Goal: Obtain resource: Download file/media

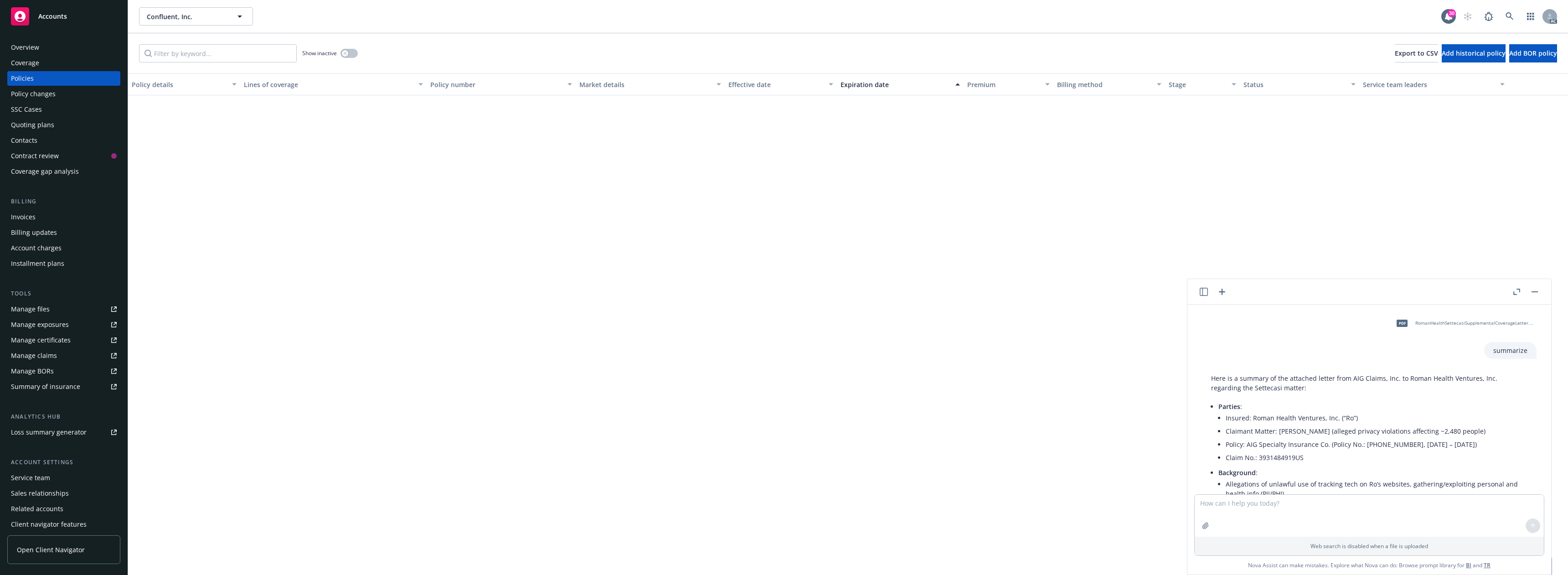
scroll to position [871, 0]
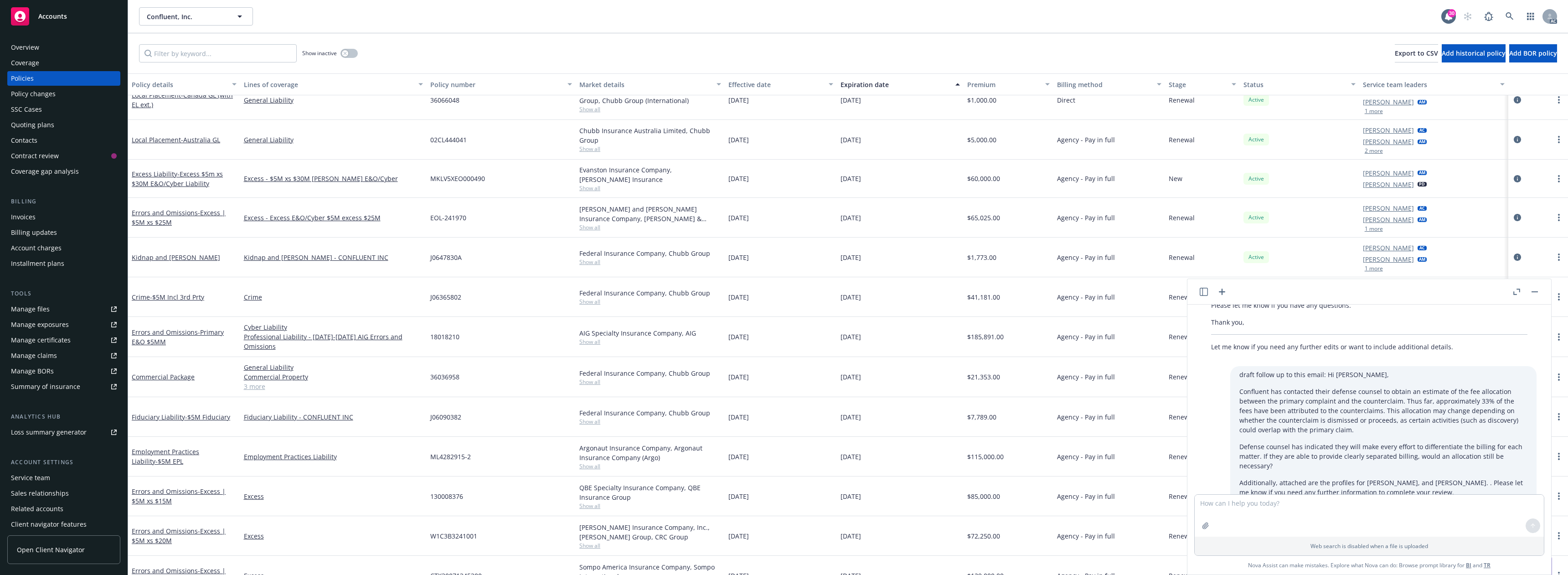
click at [1508, 6] on div "Confluent, Inc. Confluent, Inc. 30 AC" at bounding box center [848, 16] width 1440 height 33
click at [1506, 13] on icon at bounding box center [1509, 16] width 8 height 8
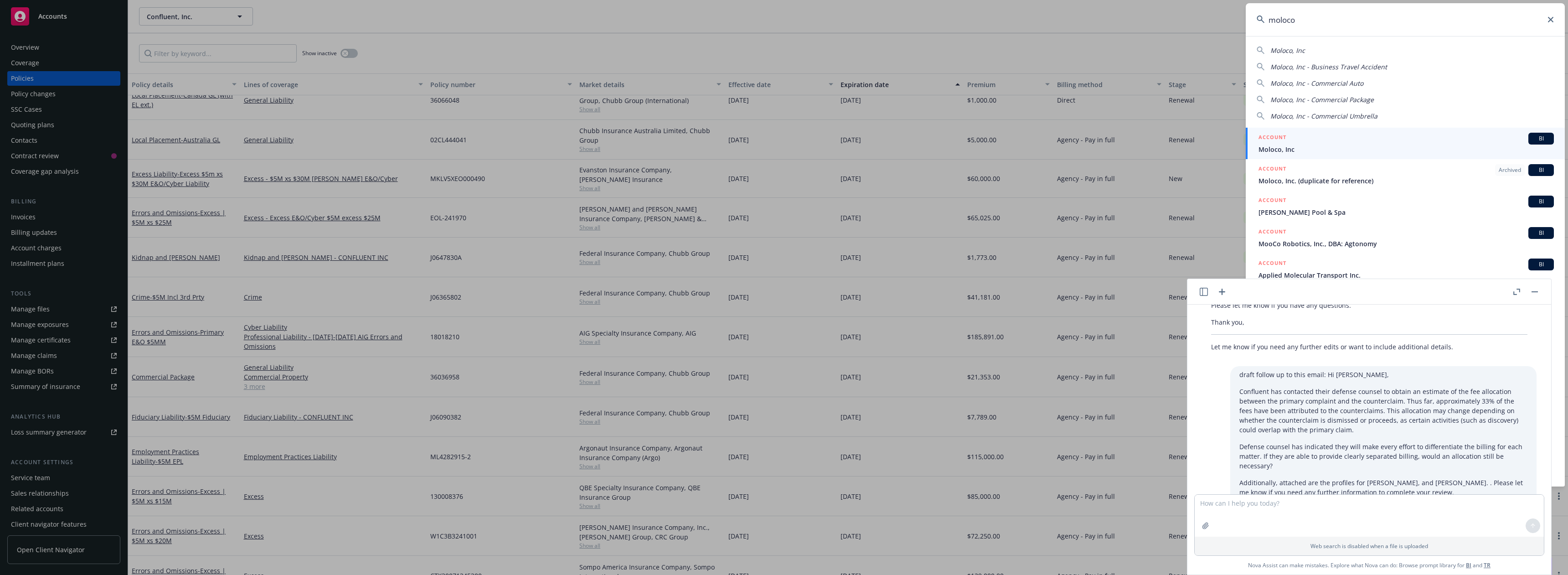
click at [1302, 53] on span "Moloco, Inc" at bounding box center [1287, 51] width 35 height 9
type input "Moloco, Inc"
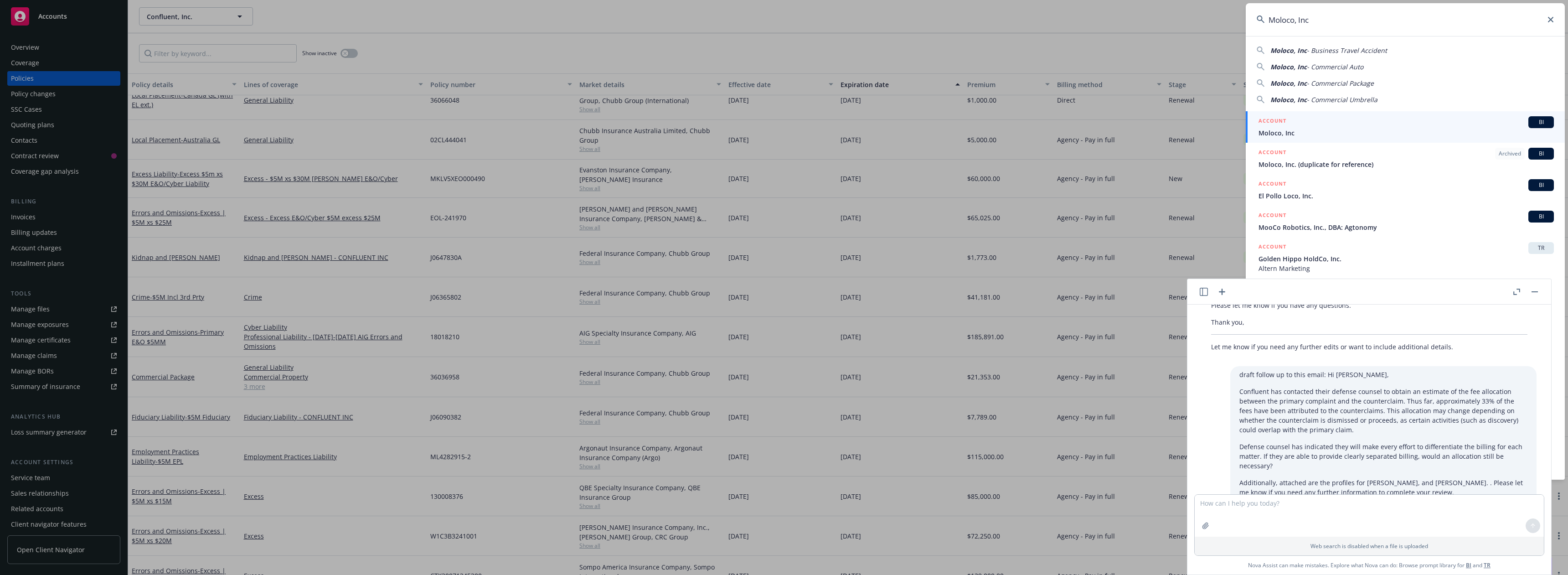
click at [1287, 127] on div "ACCOUNT BI" at bounding box center [1406, 122] width 295 height 12
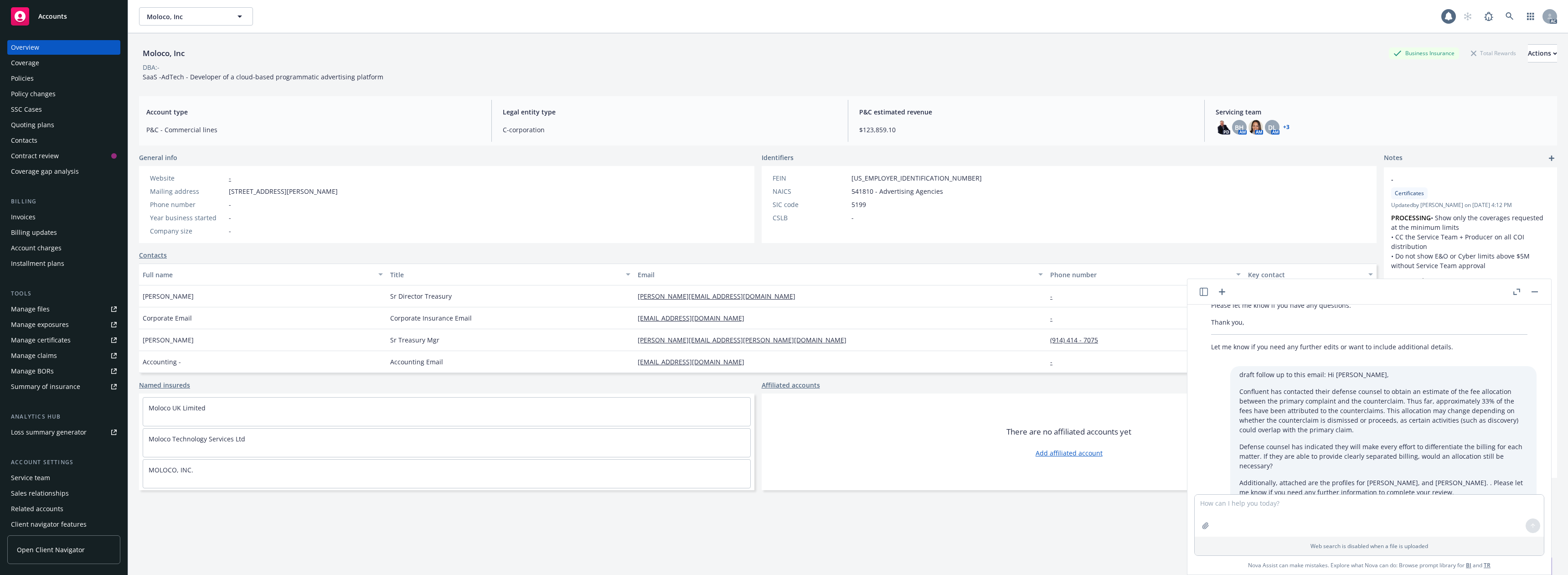
click at [82, 71] on div "Overview Coverage Policies Policy changes SSC Cases Quoting plans Contacts Cont…" at bounding box center [64, 110] width 113 height 139
click at [79, 77] on div "Policies" at bounding box center [64, 79] width 106 height 15
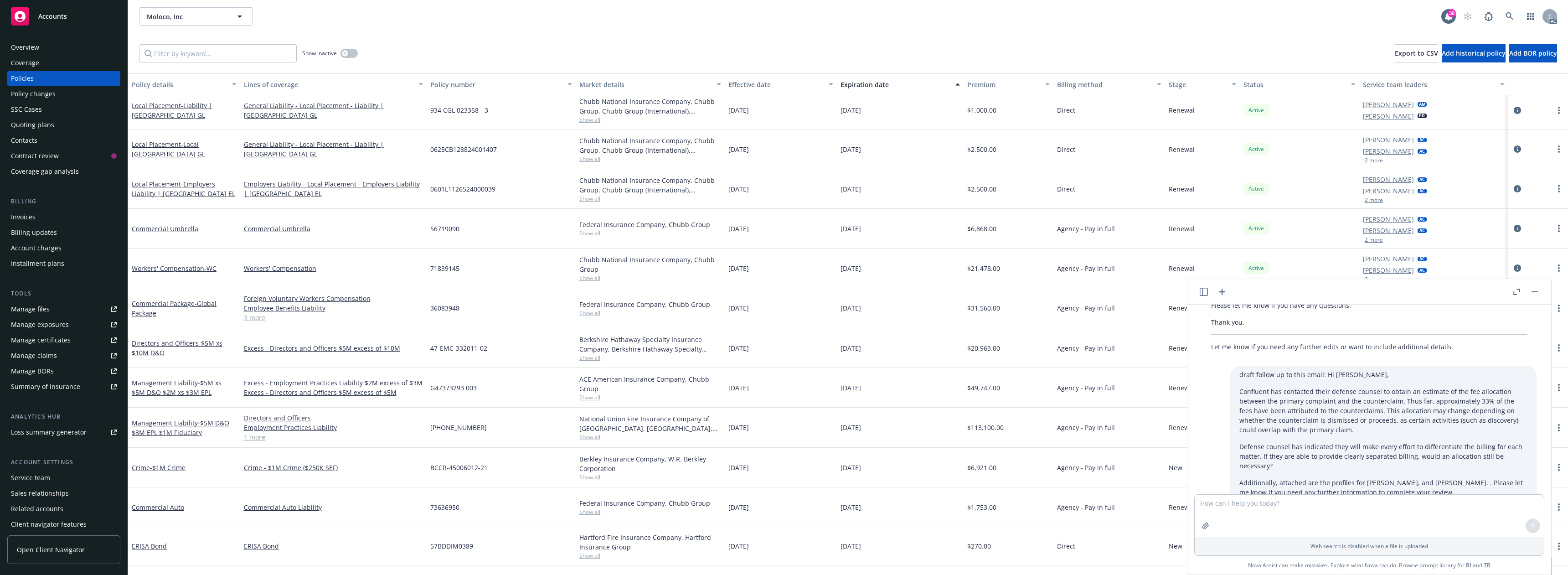
scroll to position [564, 0]
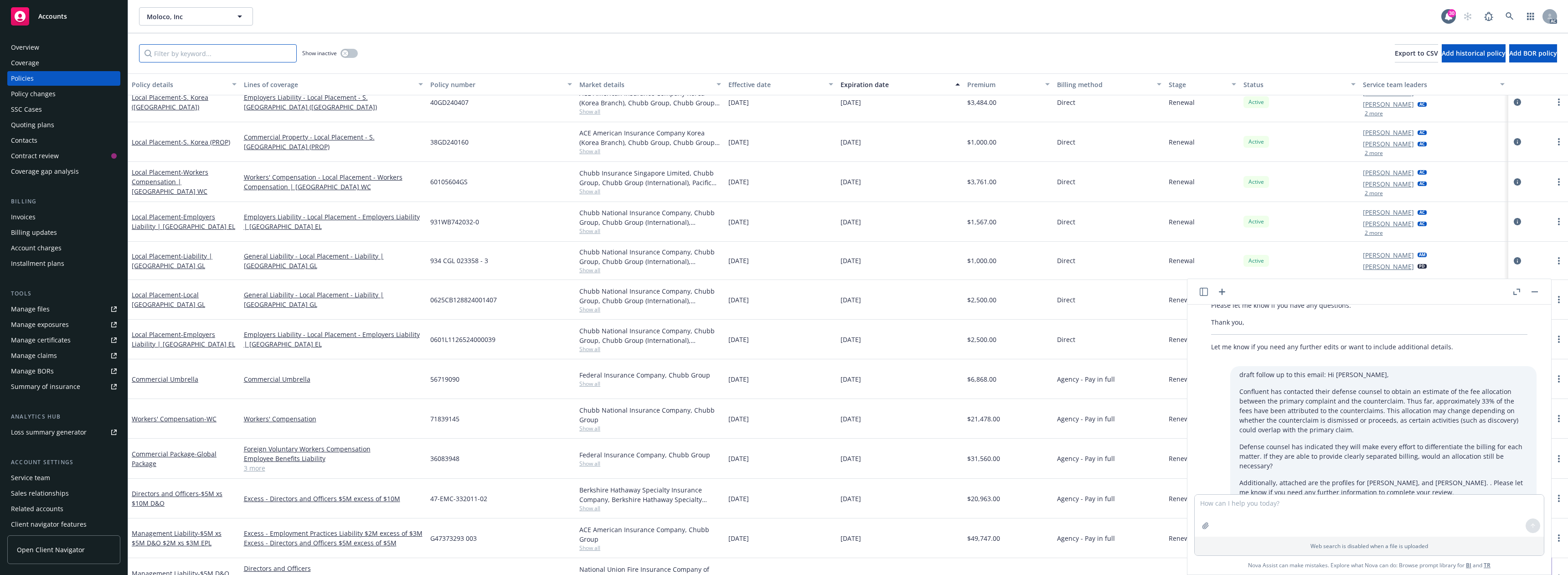
click at [195, 51] on input "Filter by keyword..." at bounding box center [217, 54] width 158 height 18
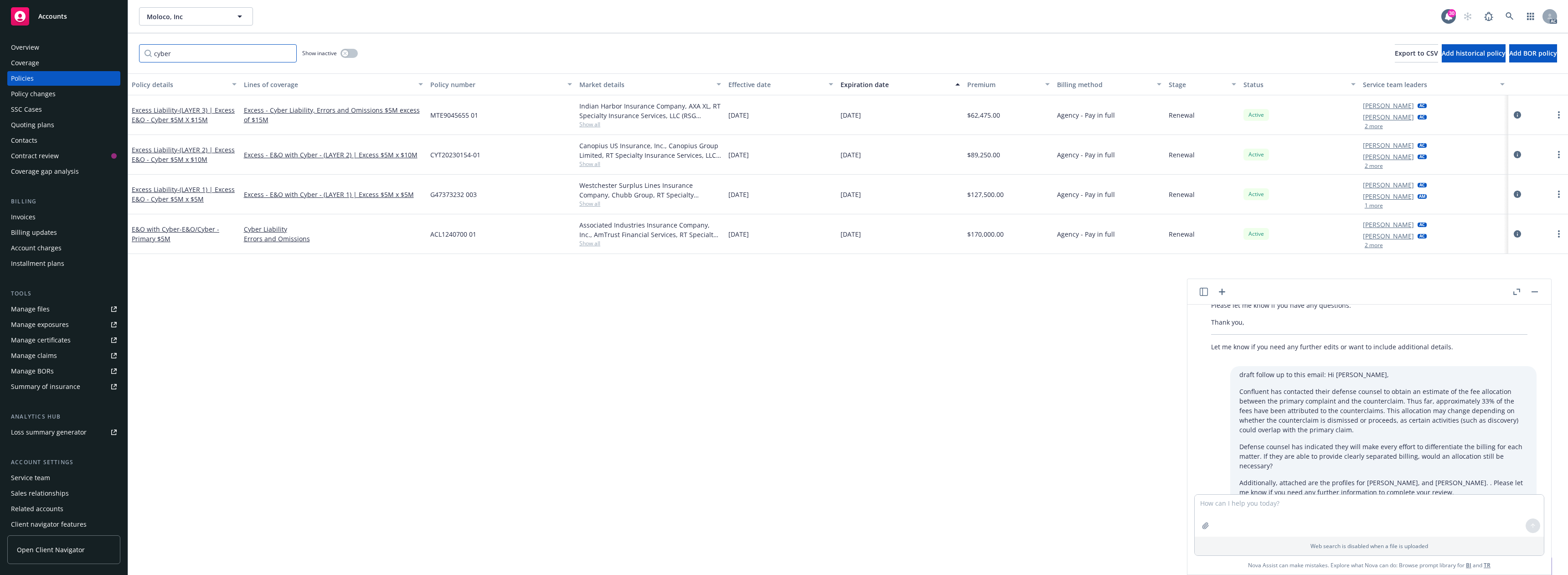
type input "cyber"
click at [284, 331] on div "Policy details Lines of coverage Policy number Market details Effective date Ex…" at bounding box center [848, 325] width 1440 height 502
click at [153, 232] on link "E&O with Cyber - E&O/Cyber - Primary $5M" at bounding box center [175, 234] width 88 height 18
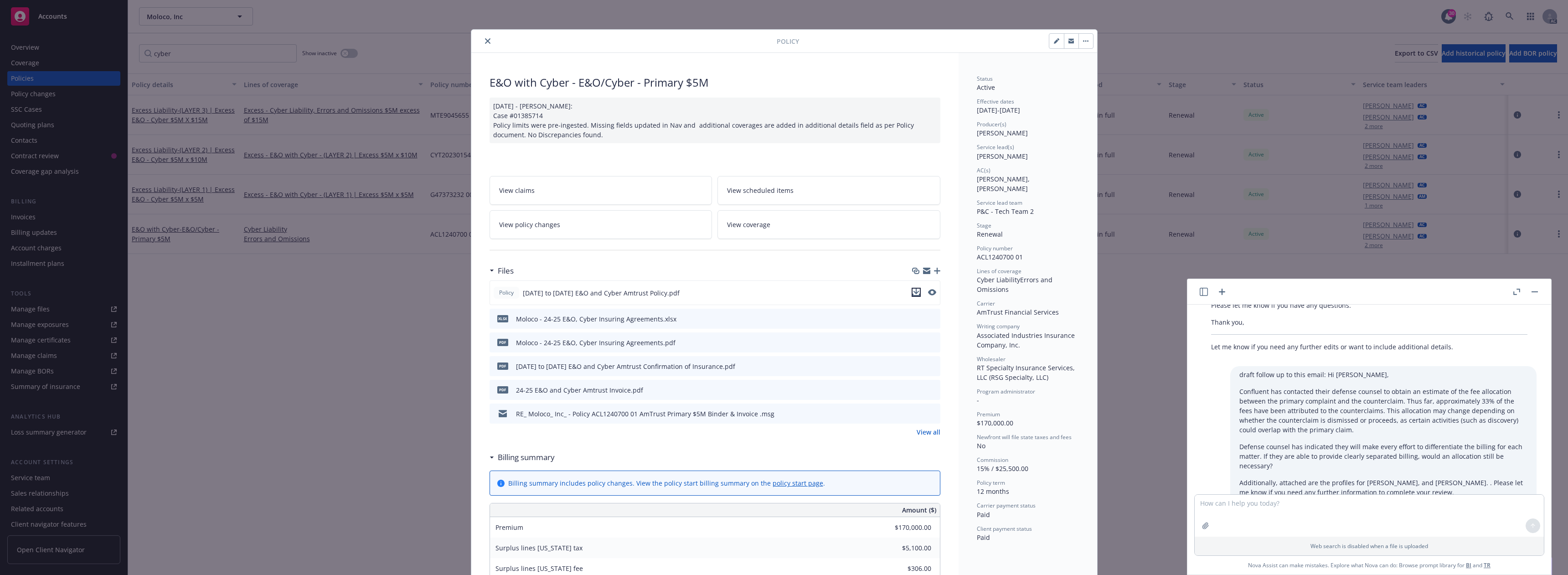
click at [912, 292] on icon "download file" at bounding box center [916, 292] width 7 height 7
click at [485, 41] on icon "close" at bounding box center [488, 41] width 5 height 5
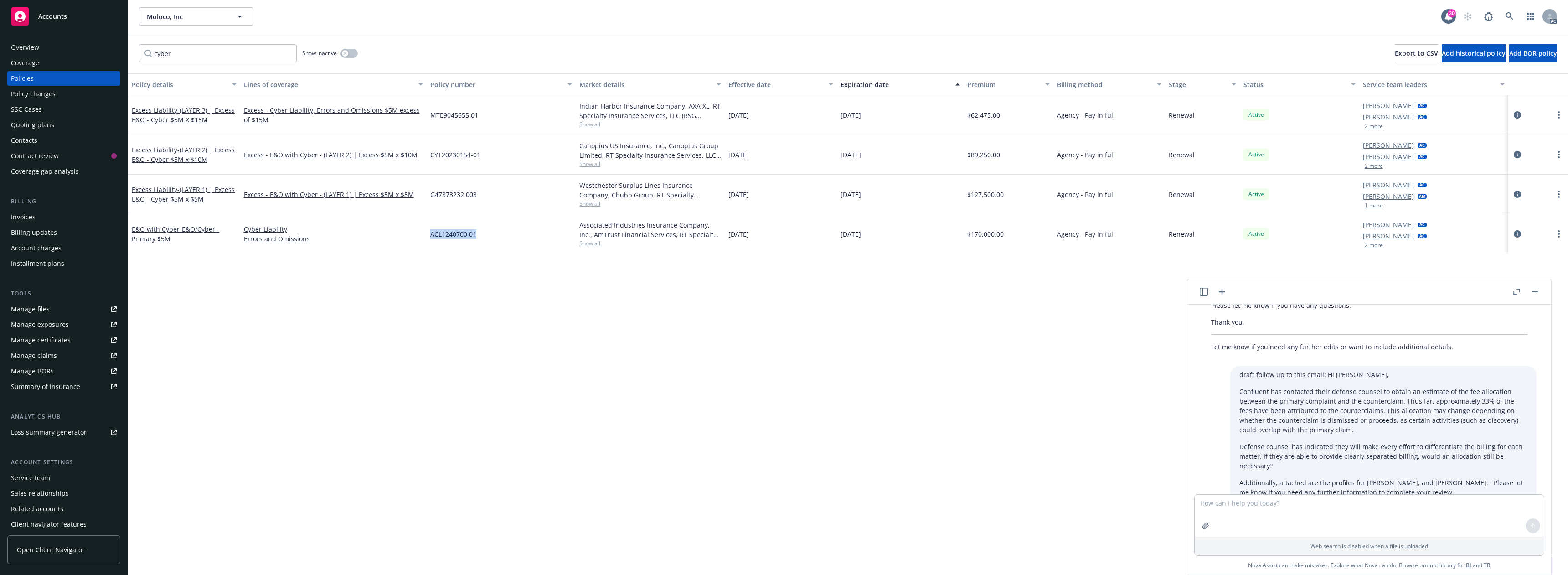
drag, startPoint x: 428, startPoint y: 237, endPoint x: 502, endPoint y: 236, distance: 74.0
click at [502, 236] on div "ACL1240700 01" at bounding box center [501, 234] width 149 height 40
copy span "ACL1240700 01"
